Goal: Task Accomplishment & Management: Use online tool/utility

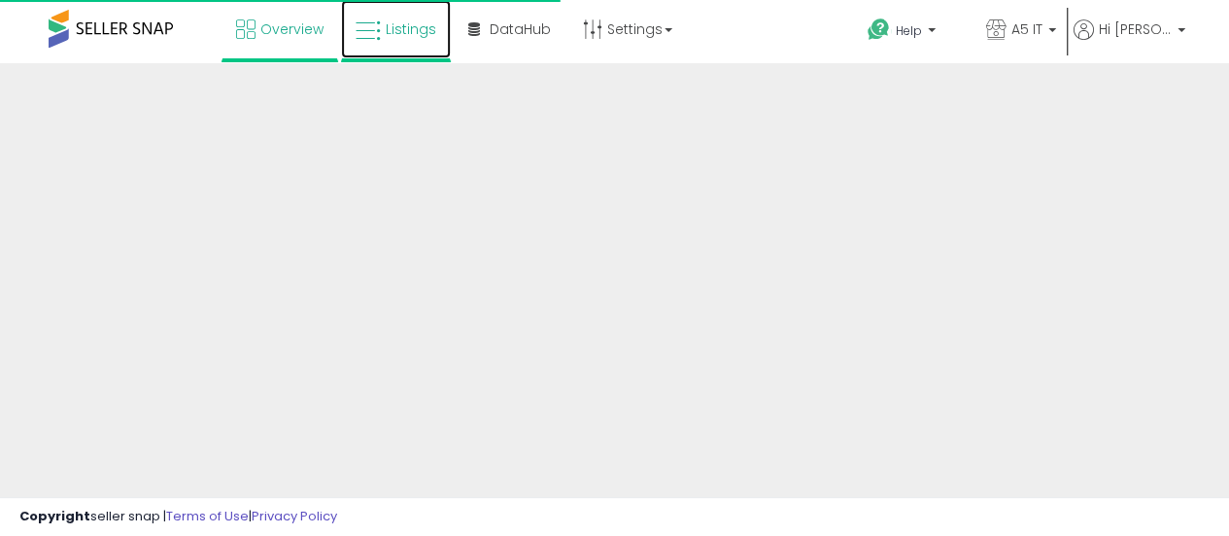
click at [383, 53] on link "Listings" at bounding box center [396, 29] width 110 height 58
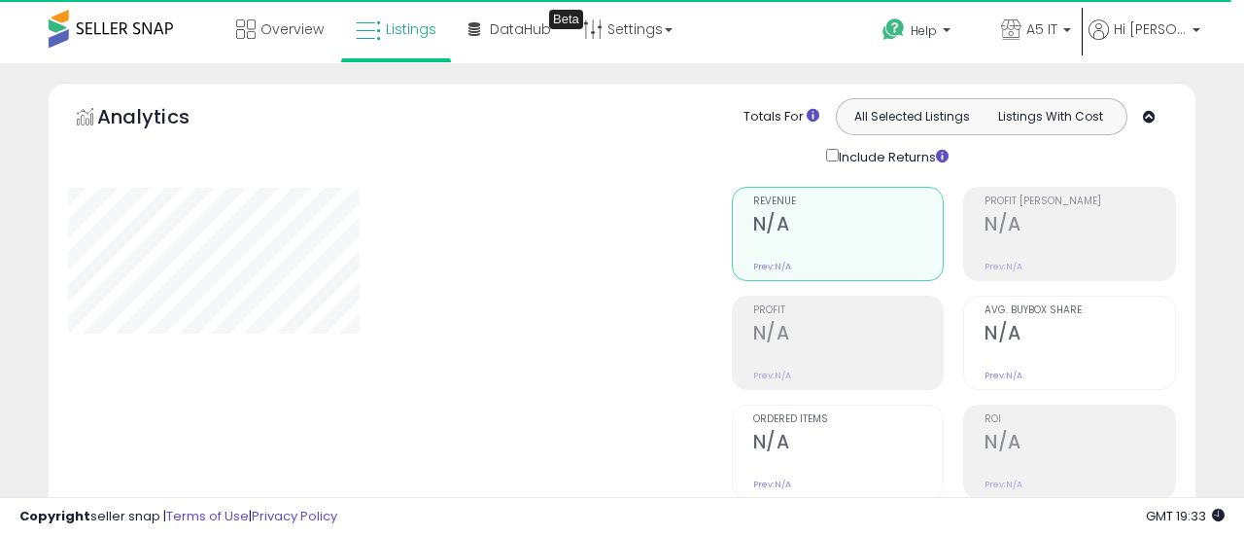
type input "*******"
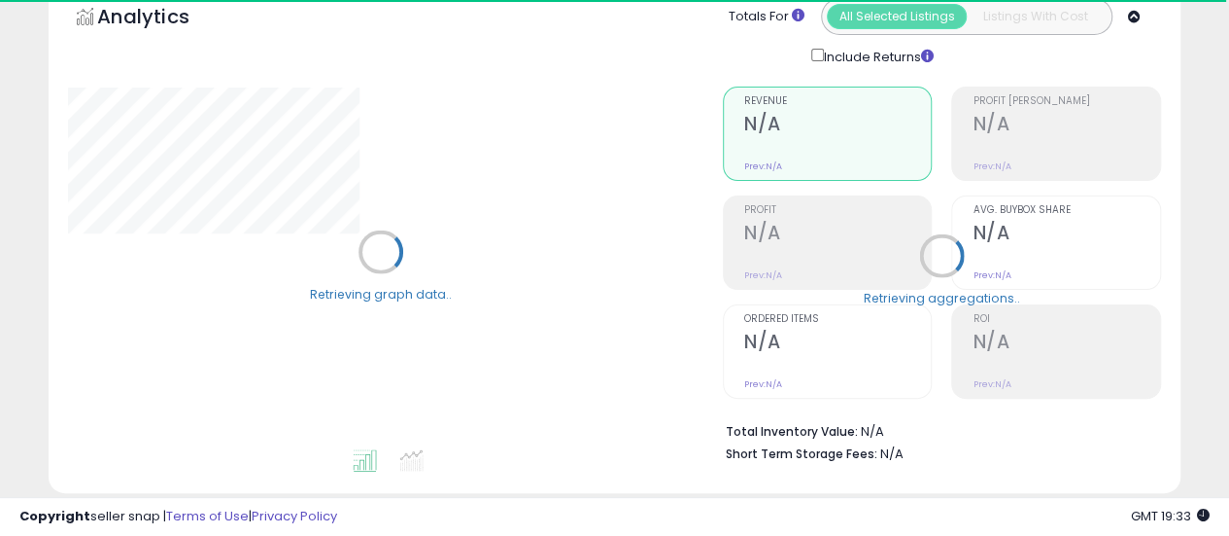
scroll to position [194, 0]
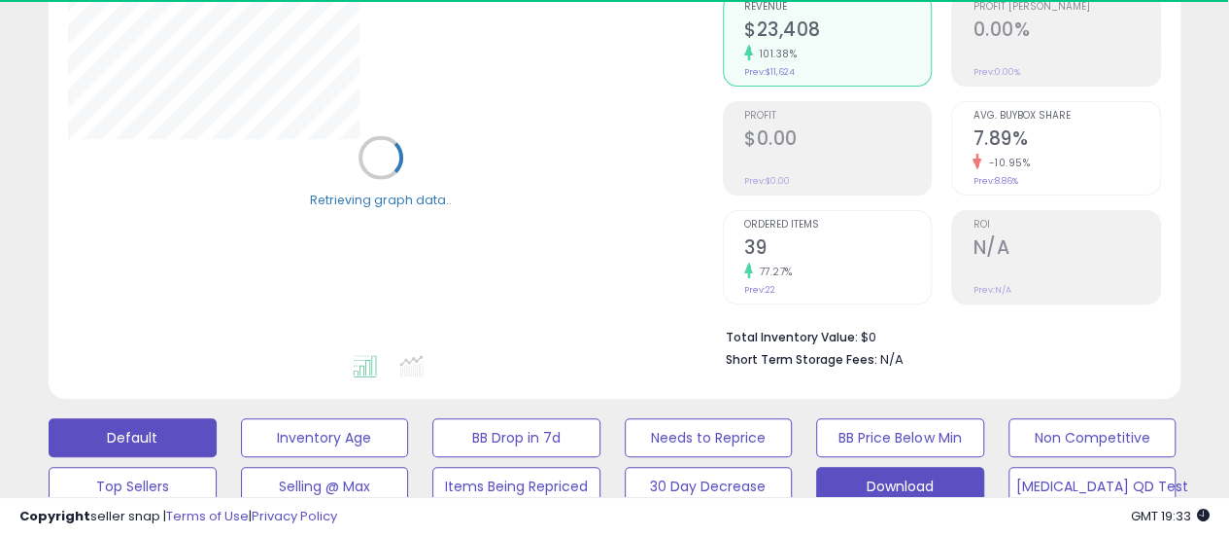
click at [914, 486] on button "Download" at bounding box center [900, 486] width 168 height 39
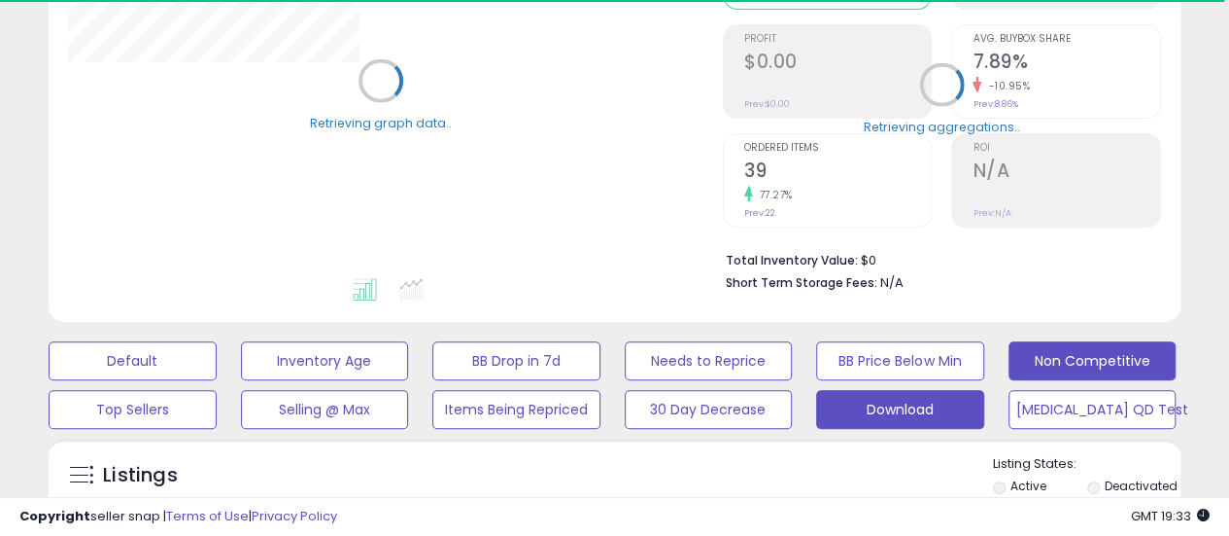
scroll to position [389, 0]
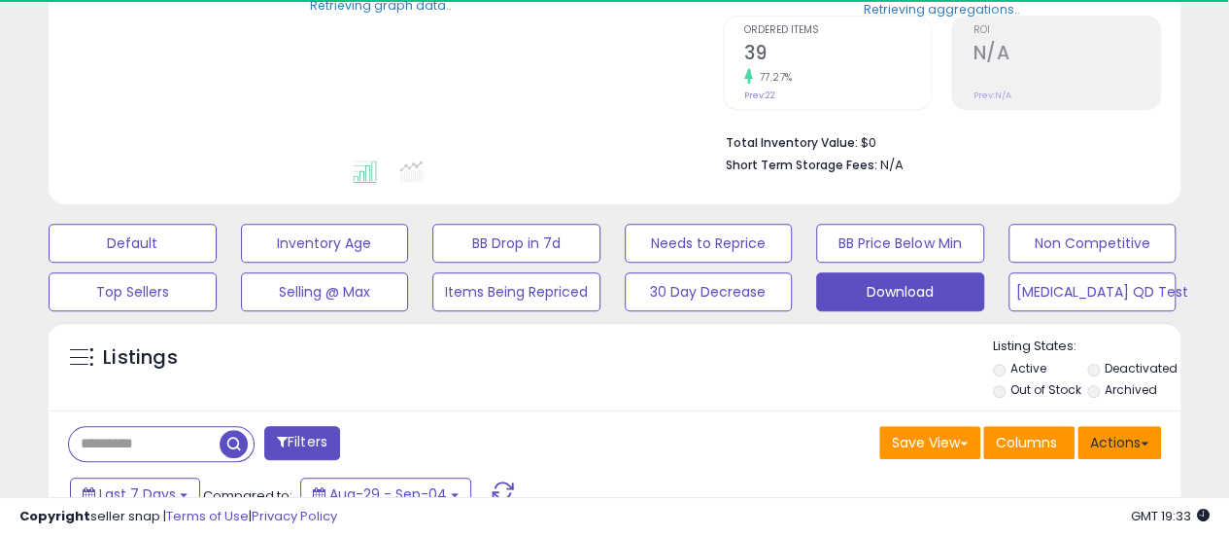
click at [1147, 447] on button "Actions" at bounding box center [1120, 442] width 84 height 33
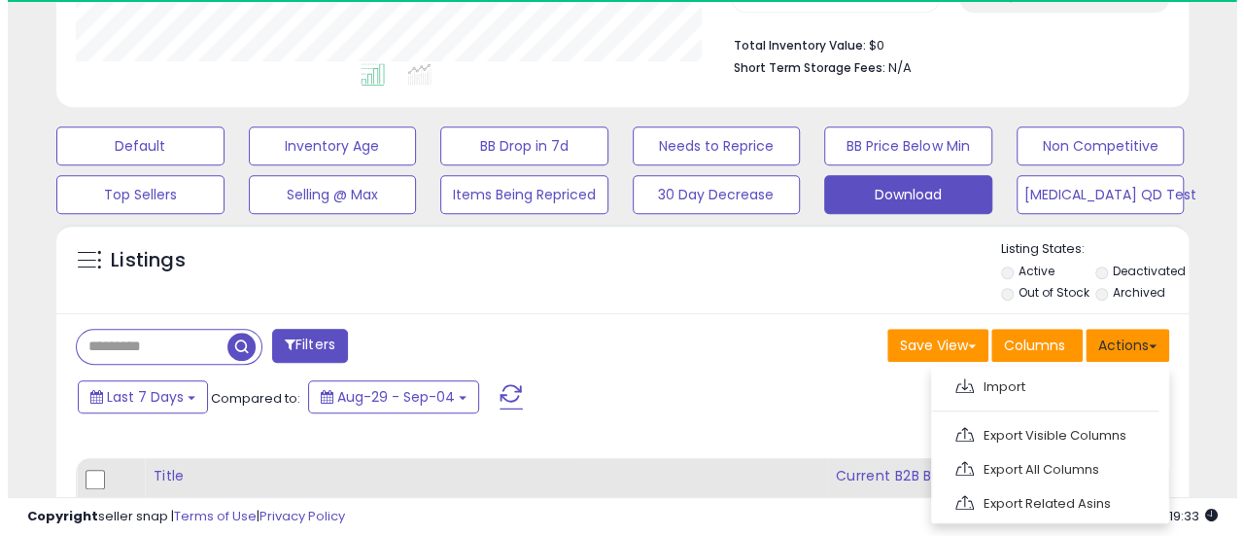
scroll to position [398, 655]
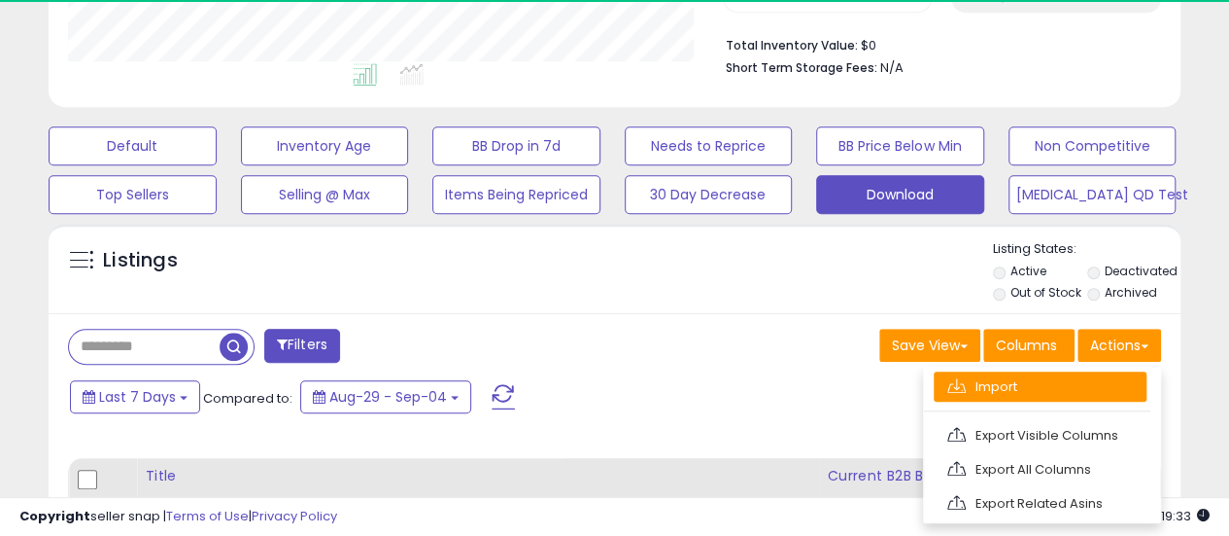
click at [1024, 382] on link "Import" at bounding box center [1040, 386] width 213 height 30
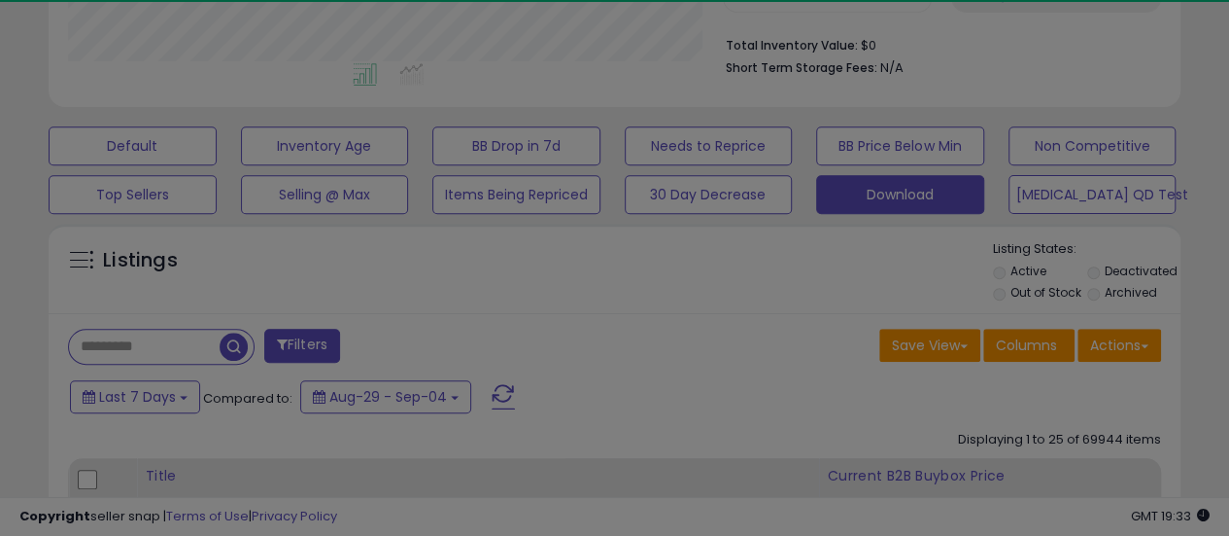
scroll to position [398, 663]
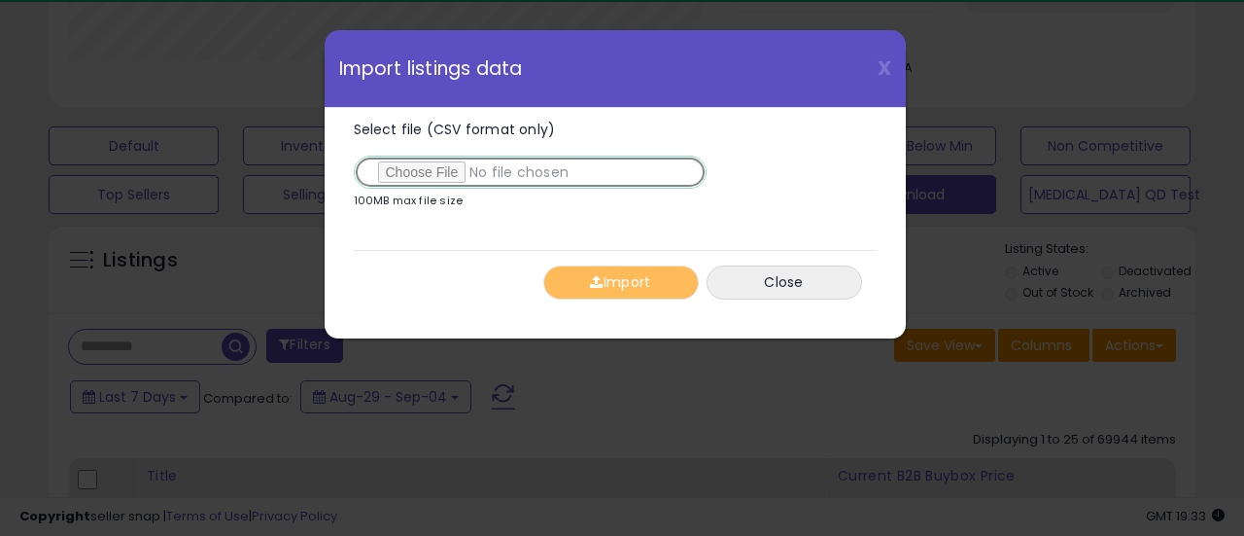
click at [423, 166] on input "Select file (CSV format only)" at bounding box center [530, 172] width 353 height 33
type input "**********"
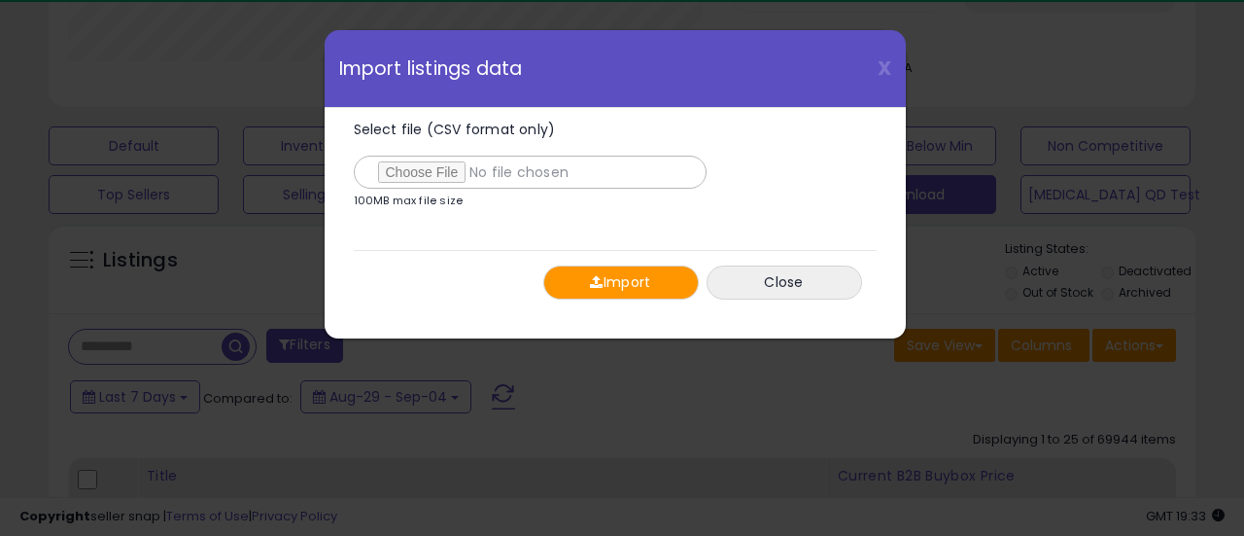
click at [620, 285] on button "Import" at bounding box center [621, 282] width 156 height 34
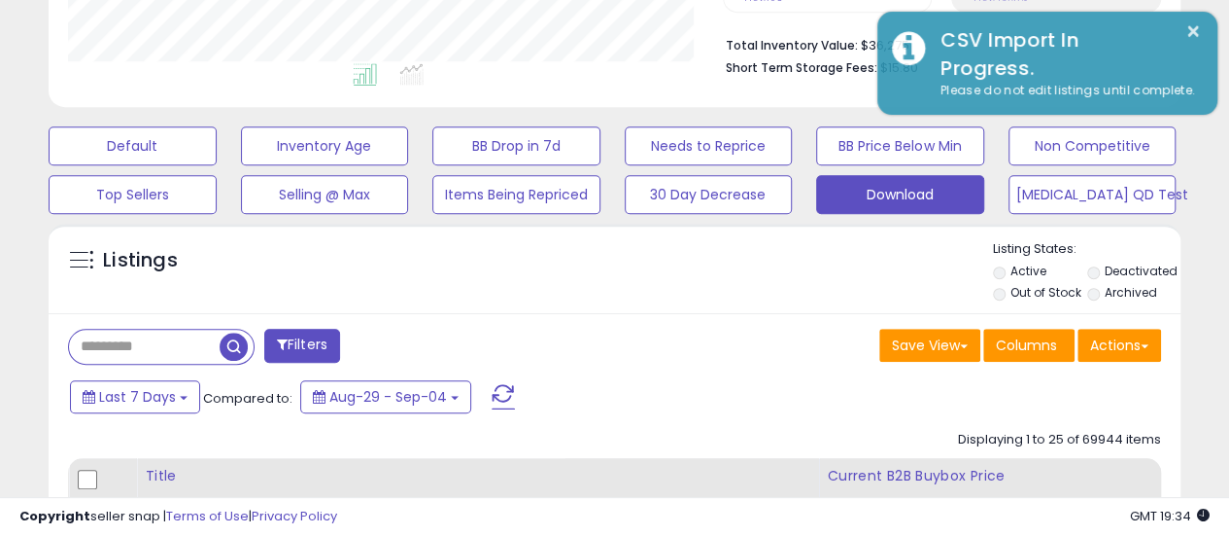
scroll to position [398, 655]
